Goal: Transaction & Acquisition: Purchase product/service

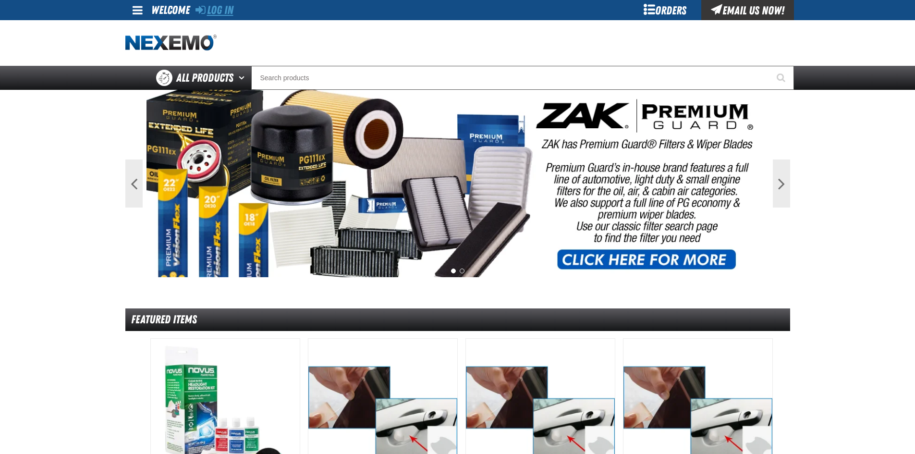
click at [219, 11] on link "Log In" at bounding box center [215, 9] width 38 height 13
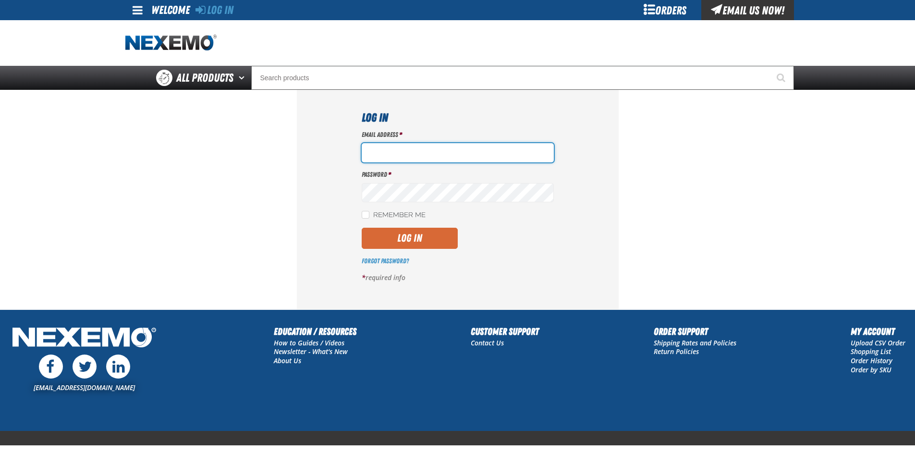
type input "ltucker03@vtaig.com"
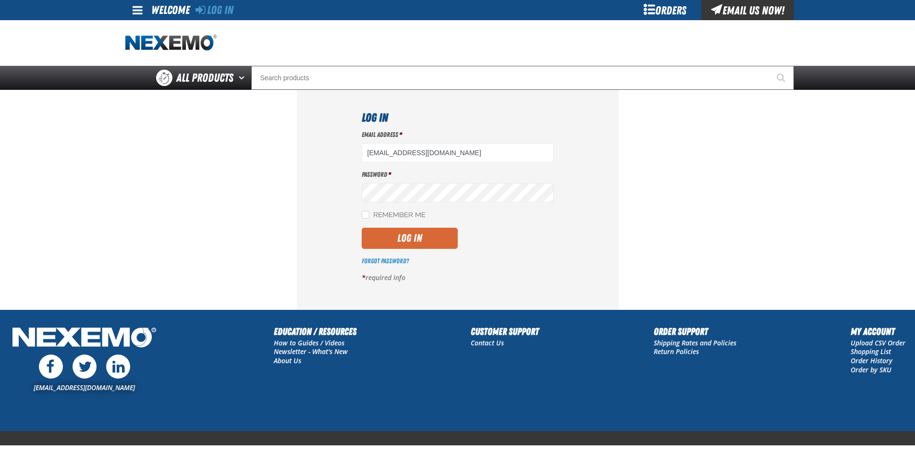
click at [396, 235] on button "Log In" at bounding box center [410, 238] width 96 height 21
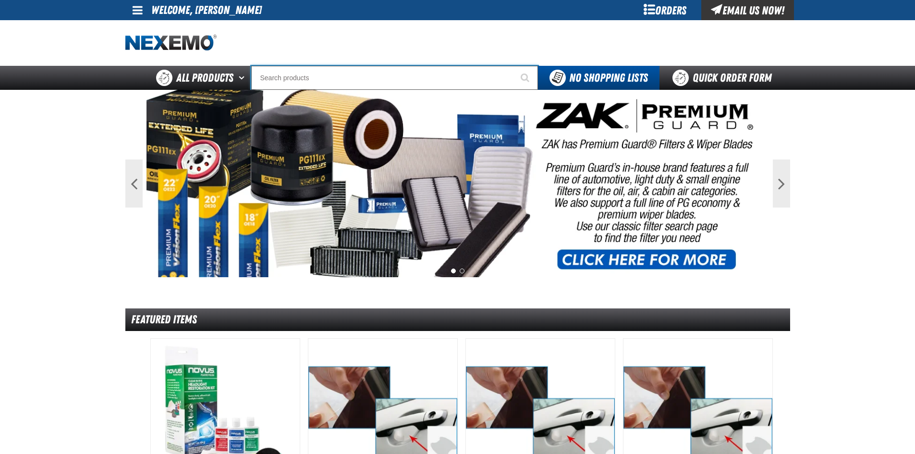
click at [318, 77] on input "Search" at bounding box center [394, 78] width 287 height 24
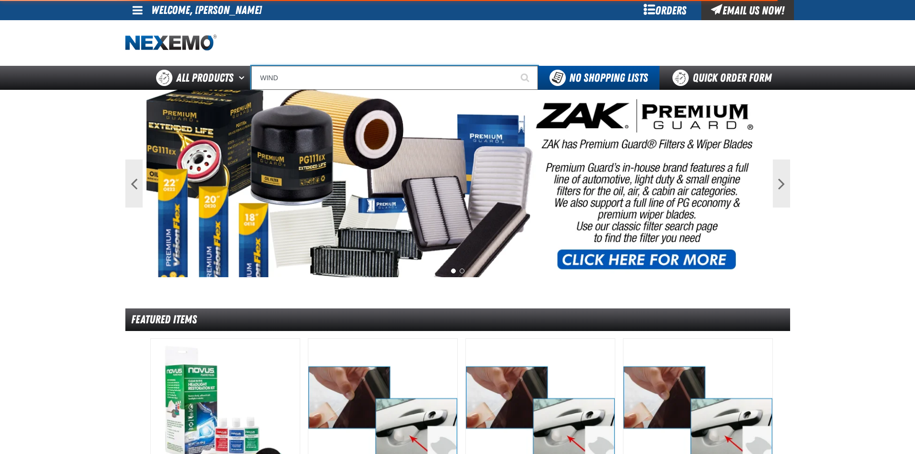
type input "WINDS"
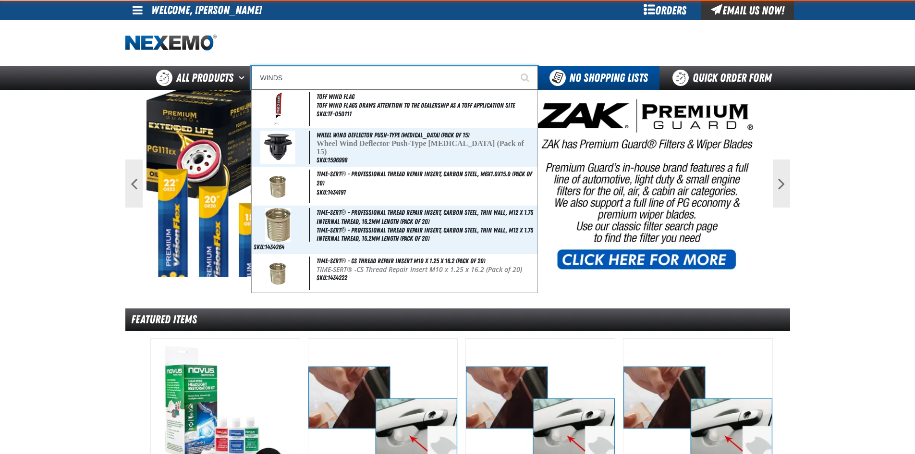
type input "WINDShield Ribbons - USA"
type input "WINDSH"
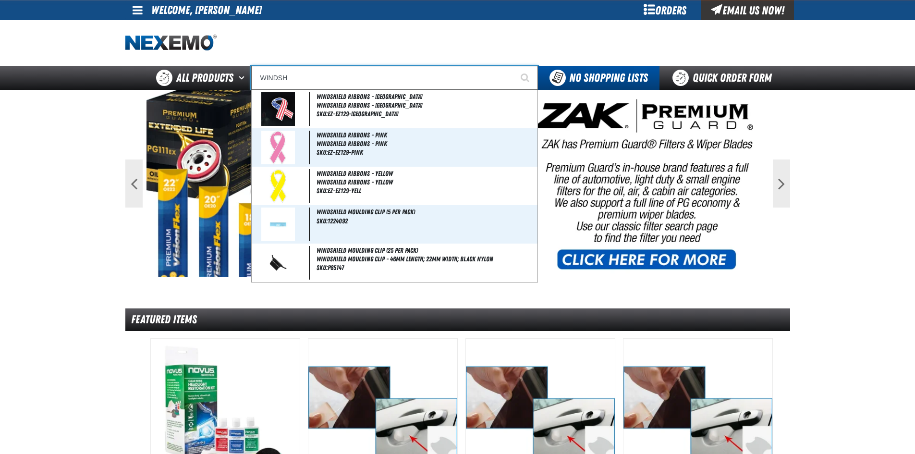
type input "WINDSHield Ribbons - USA"
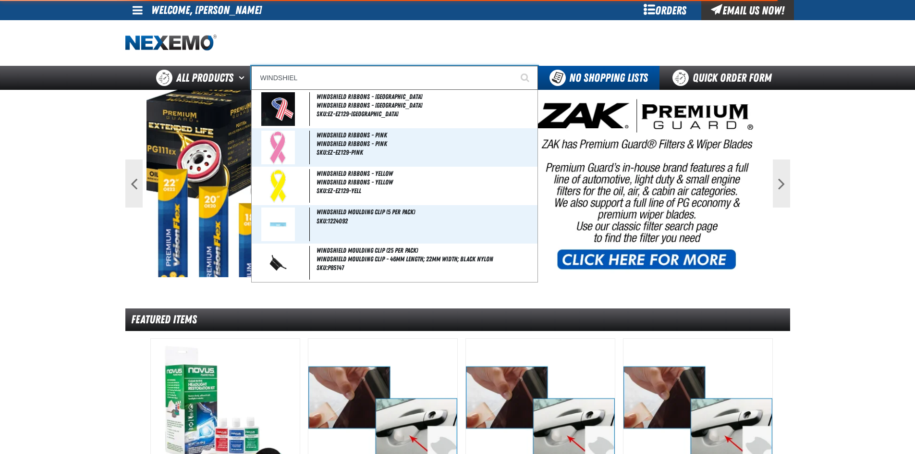
type input "WINDSHIELD"
type input "WINDSHIELD Ribbons - USA"
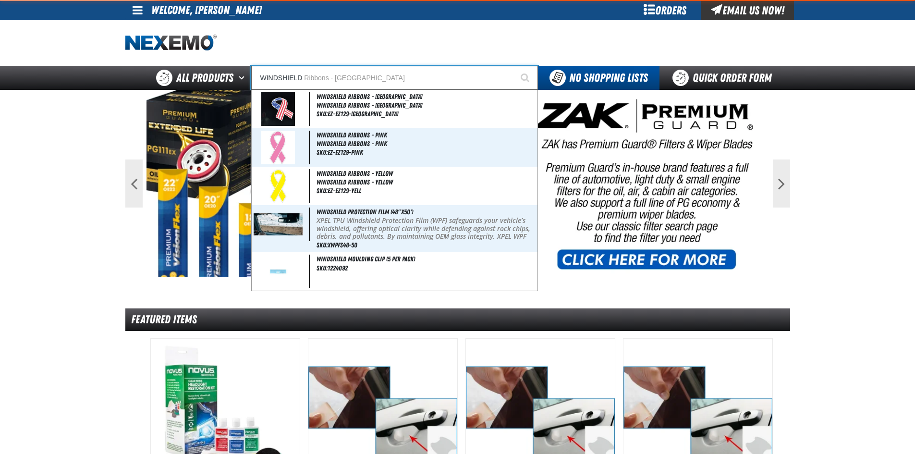
type input "WINDSHIELD"
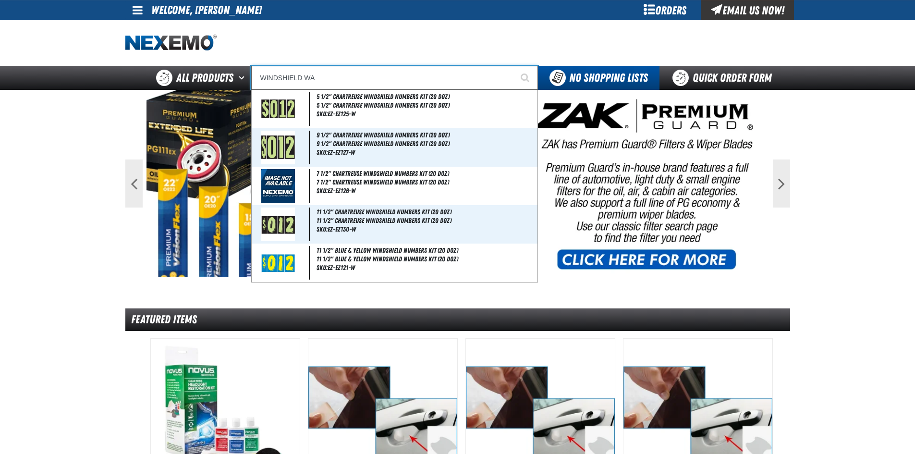
type input "WINDSHIELD WAS"
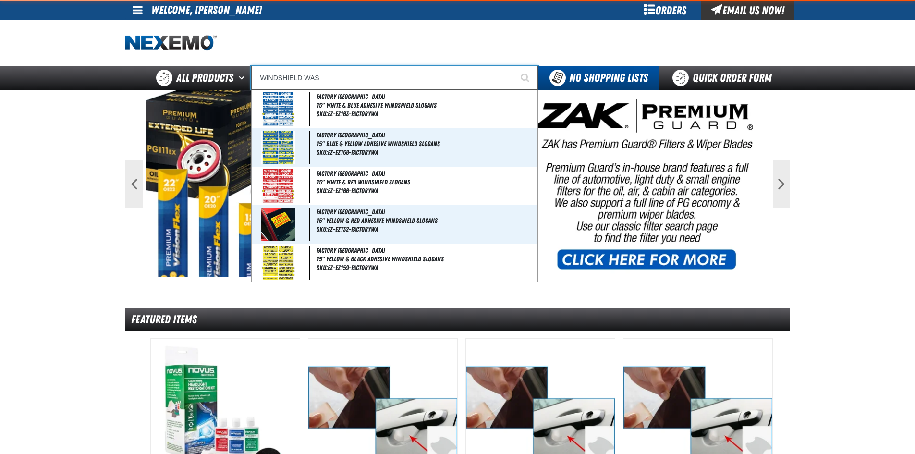
type input "WINDSHIELD WASher Hose Retainer (15 per pack)"
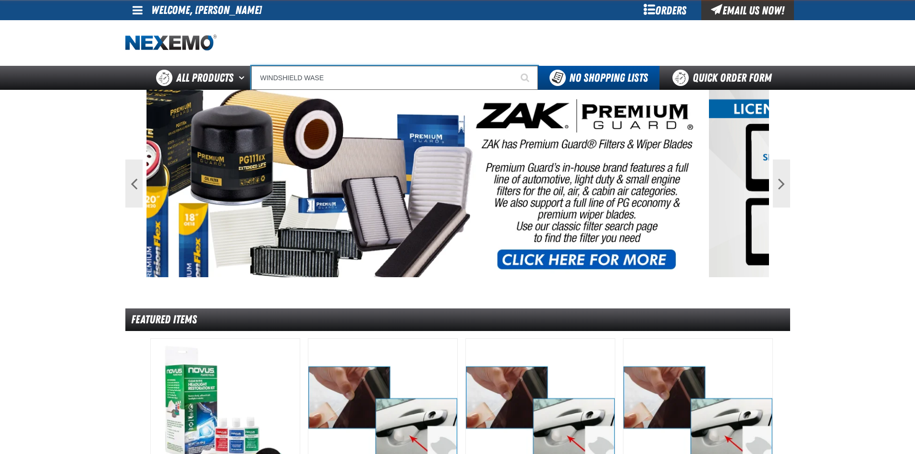
type input "WINDSHIELD WASE"
click at [514, 66] on button "Start Searching" at bounding box center [526, 78] width 24 height 24
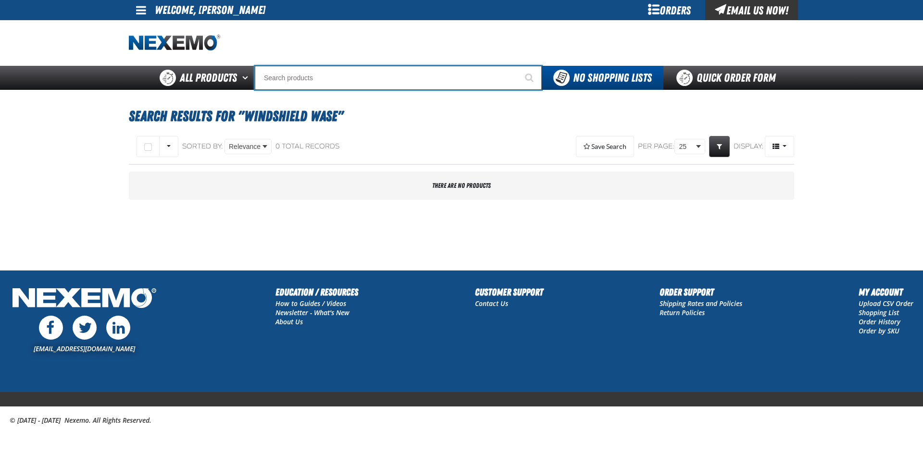
click at [334, 80] on input "Search" at bounding box center [398, 78] width 287 height 24
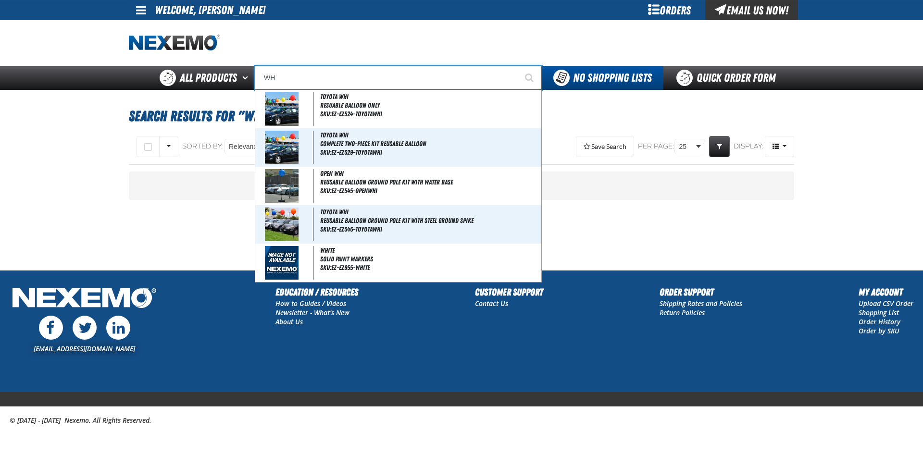
type input "W"
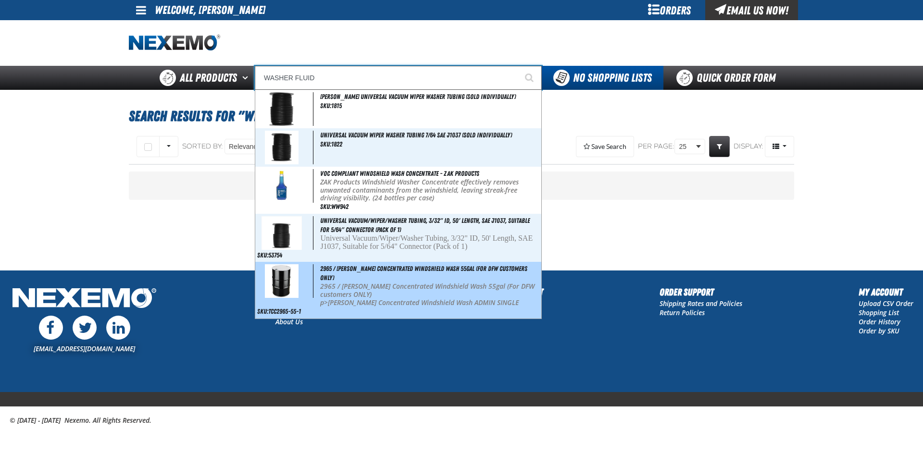
click at [361, 283] on p "2965 / [PERSON_NAME] Concentrated Windshield Wash 55gal (For DFW customers ONLY)" at bounding box center [429, 291] width 219 height 16
type input "2965 / [PERSON_NAME] Concentrated Windshield Wash 55gal (For DFW customers ONLY)"
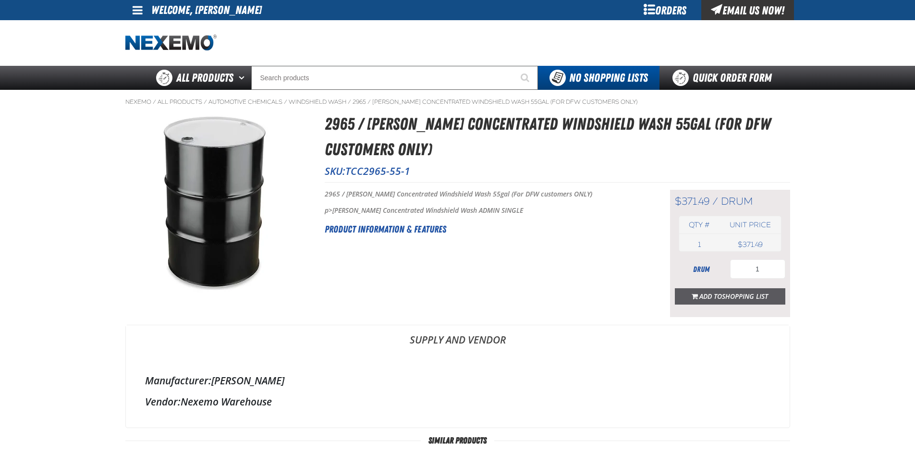
click at [744, 295] on span "Shopping List" at bounding box center [745, 296] width 46 height 9
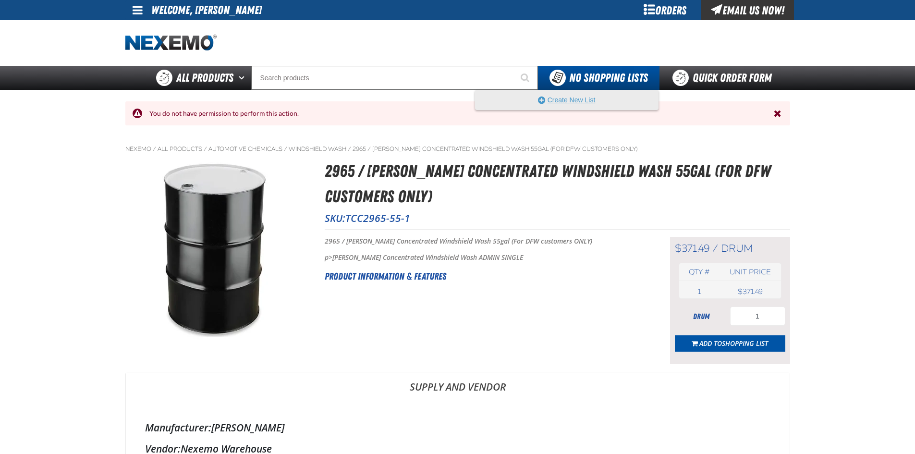
click at [594, 101] on button "Create New List" at bounding box center [567, 99] width 183 height 19
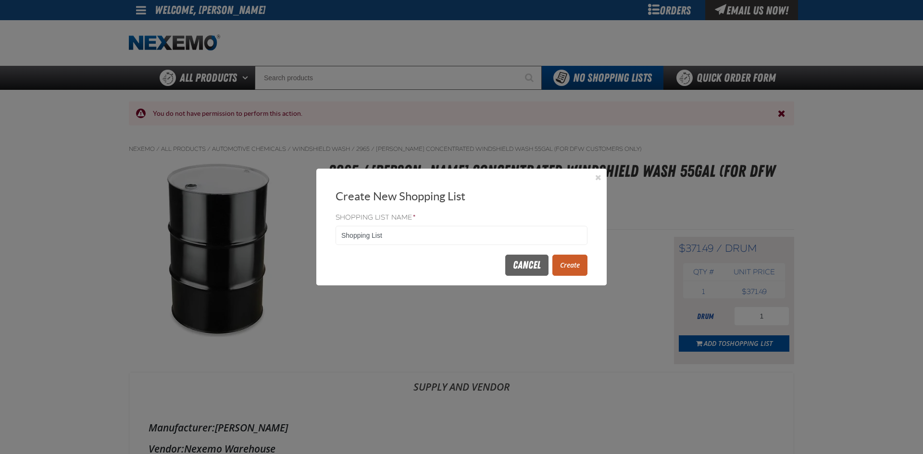
click at [567, 261] on button "Create" at bounding box center [569, 265] width 35 height 21
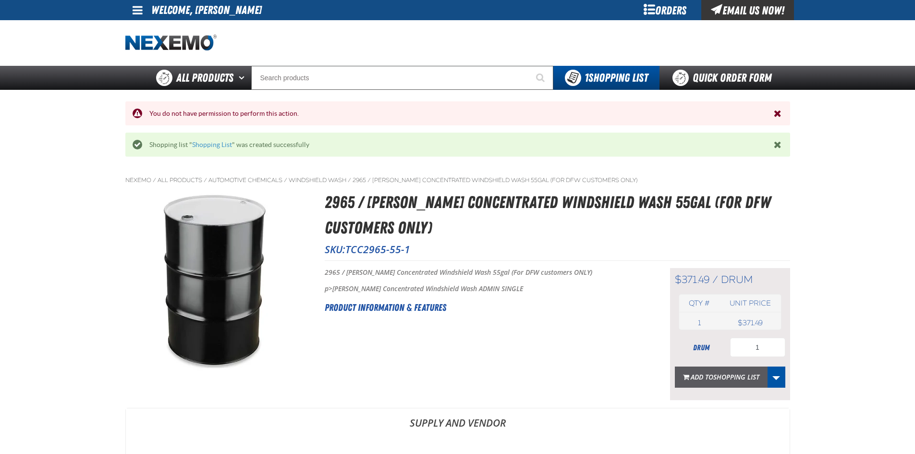
click at [730, 379] on span "Shopping List" at bounding box center [737, 376] width 46 height 9
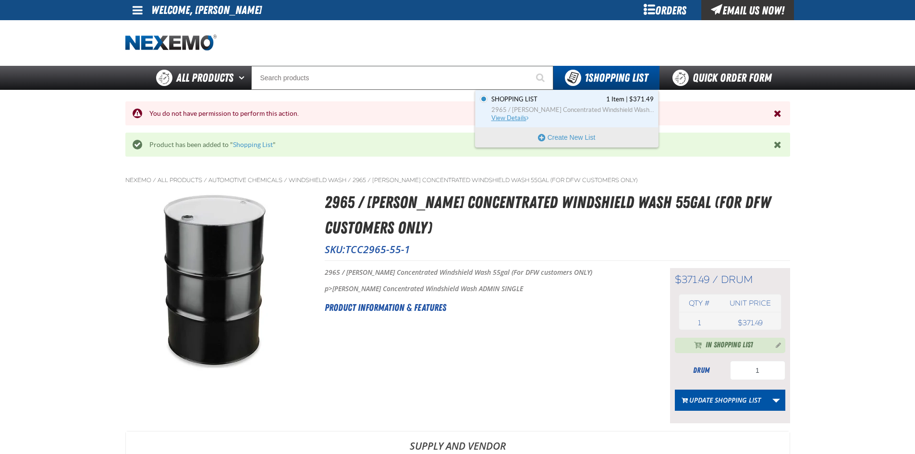
click at [586, 109] on span "2965 / [PERSON_NAME] Concentrated Windshield Wash 55gal (For DFW customers ONLY)" at bounding box center [573, 110] width 162 height 9
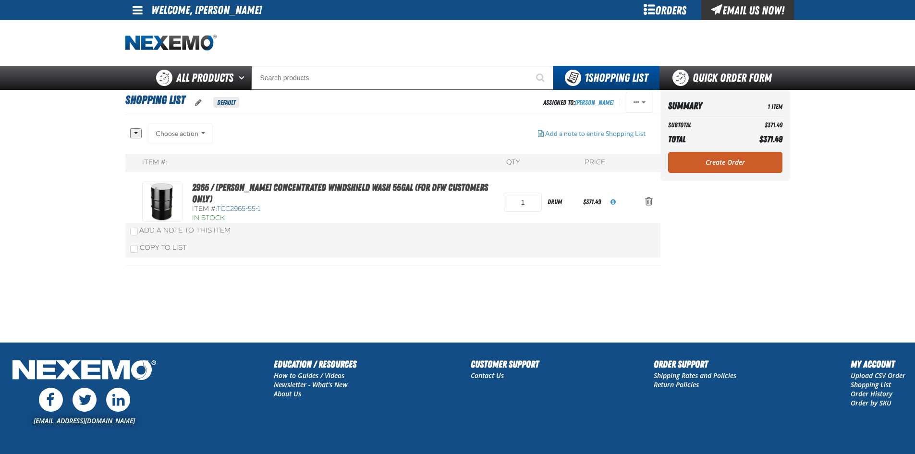
click at [731, 168] on link "Create Order" at bounding box center [725, 162] width 114 height 21
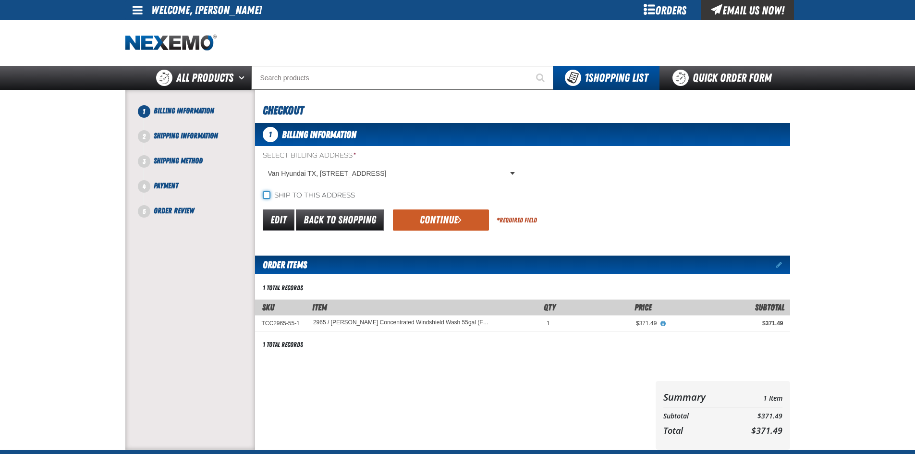
drag, startPoint x: 266, startPoint y: 196, endPoint x: 343, endPoint y: 198, distance: 76.4
click at [266, 196] on input "Ship to this address" at bounding box center [267, 195] width 8 height 8
checkbox input "true"
click at [440, 218] on button "Continue" at bounding box center [441, 220] width 96 height 21
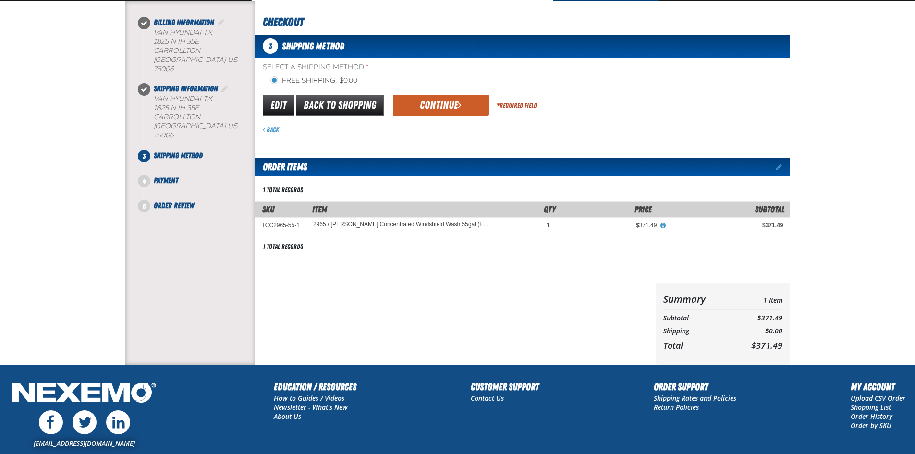
scroll to position [144, 0]
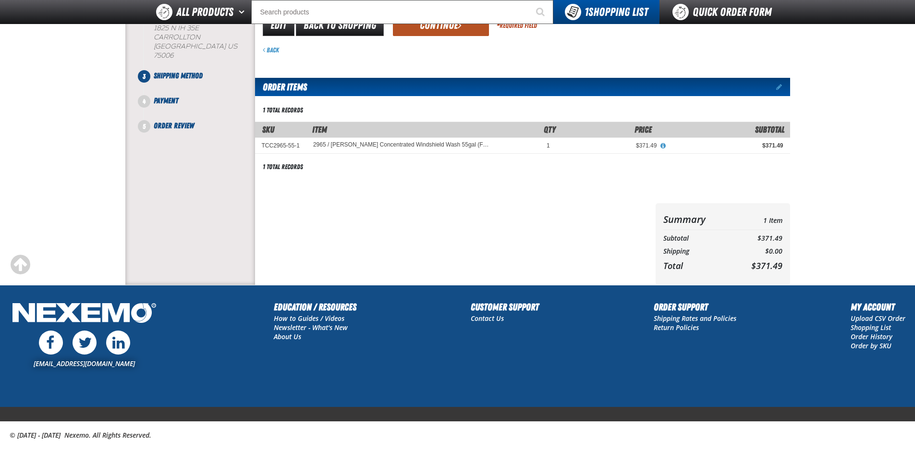
click at [435, 29] on button "Continue" at bounding box center [441, 25] width 96 height 21
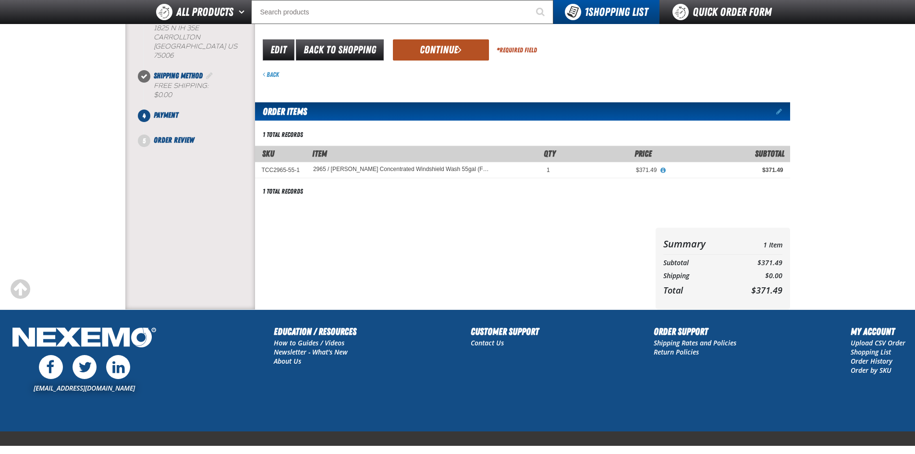
click at [449, 49] on button "Continue" at bounding box center [441, 49] width 96 height 21
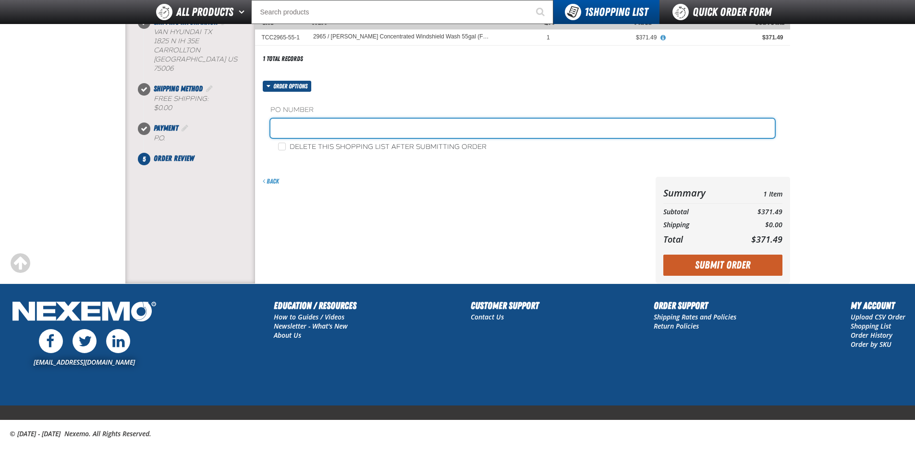
click at [383, 127] on input "text" at bounding box center [523, 128] width 505 height 19
type input "88621-1"
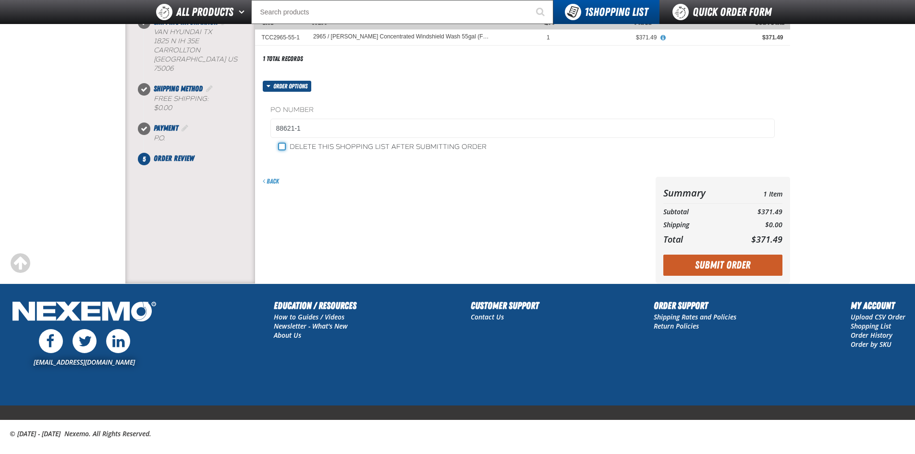
click at [283, 147] on input "Delete this shopping list after submitting order" at bounding box center [282, 147] width 8 height 8
checkbox input "true"
click at [394, 198] on div "Back" at bounding box center [453, 230] width 397 height 107
click at [724, 266] on button "Submit Order" at bounding box center [723, 265] width 119 height 21
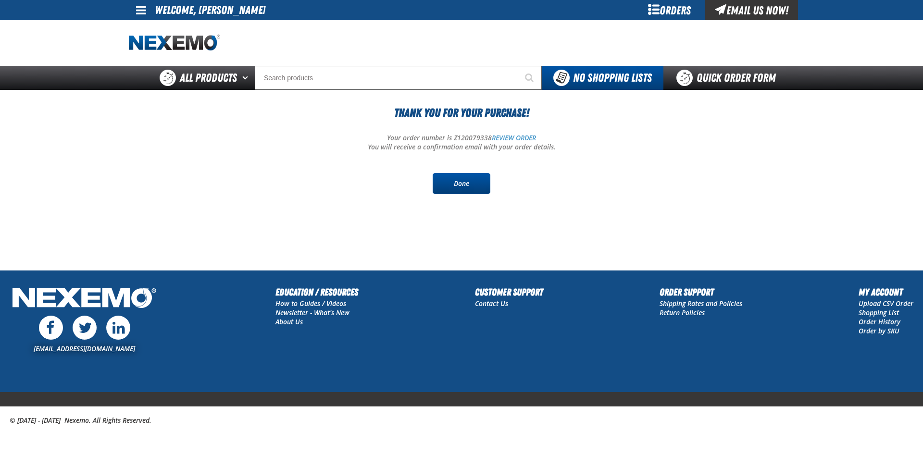
click at [470, 187] on link "Done" at bounding box center [462, 183] width 58 height 21
